Goal: Task Accomplishment & Management: Complete application form

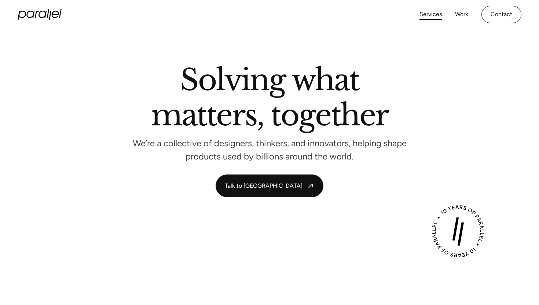
click at [432, 15] on link "Services" at bounding box center [431, 14] width 22 height 11
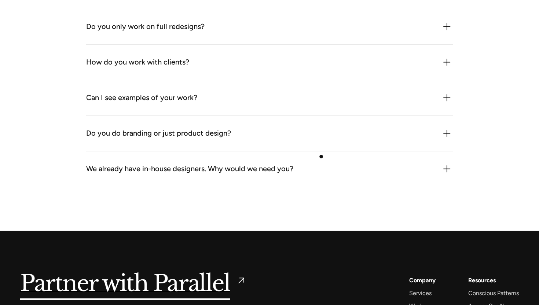
scroll to position [2244, 0]
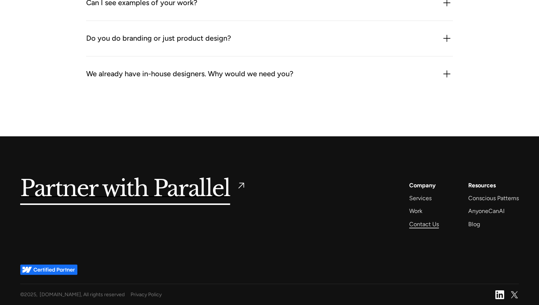
click at [419, 222] on div "Contact Us" at bounding box center [425, 224] width 30 height 10
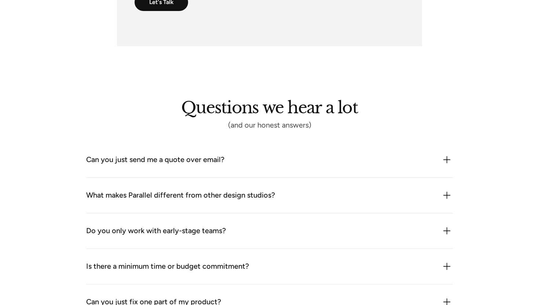
scroll to position [566, 0]
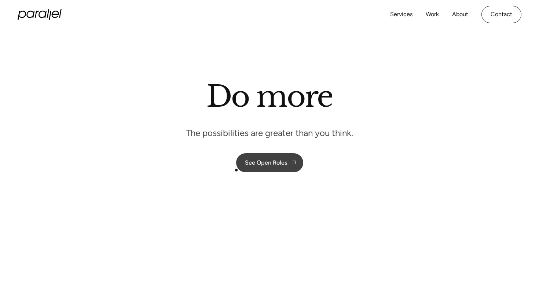
click at [258, 165] on div "See Open Roles" at bounding box center [266, 162] width 42 height 7
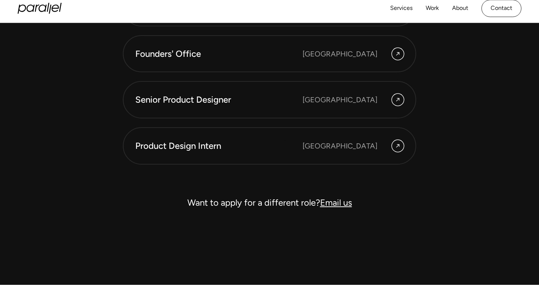
scroll to position [2082, 0]
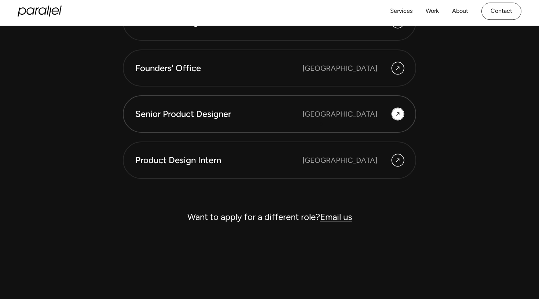
click at [341, 122] on link "Senior Product Designer [GEOGRAPHIC_DATA]" at bounding box center [270, 113] width 294 height 37
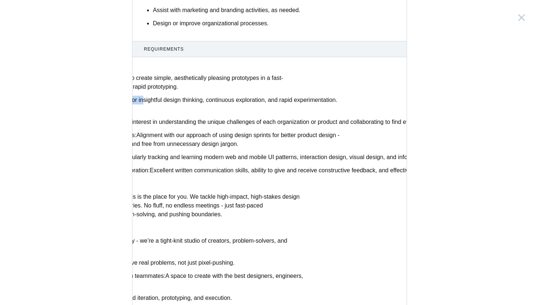
scroll to position [0, 103]
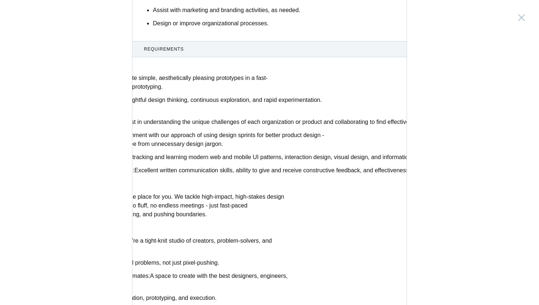
drag, startPoint x: 234, startPoint y: 91, endPoint x: 250, endPoint y: 78, distance: 20.9
click at [250, 78] on ul "Prototyping Skills: Ability to create simple, aesthetically pleasing prototypes…" at bounding box center [171, 124] width 242 height 101
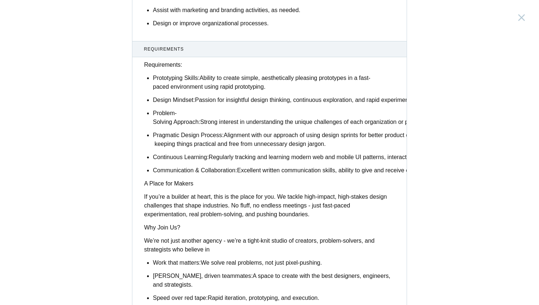
click at [235, 132] on p "Pragmatic Design Process: Alignment with our approach of using design sprints f…" at bounding box center [274, 140] width 242 height 18
